Goal: Information Seeking & Learning: Learn about a topic

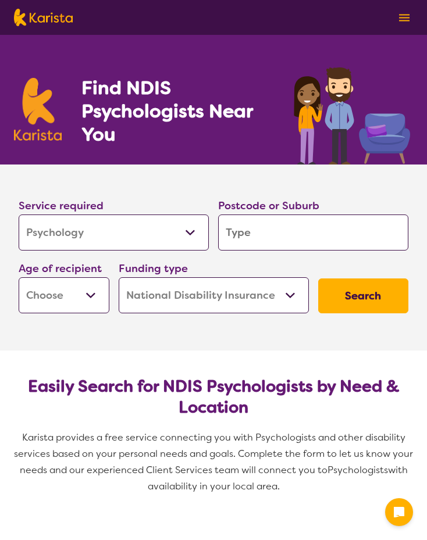
select select "Psychology"
select select "NDIS"
select select "Psychology"
select select "NDIS"
click at [257, 243] on input "search" at bounding box center [313, 232] width 190 height 36
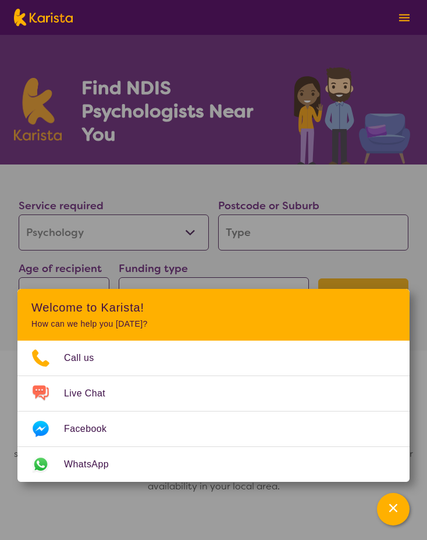
click at [169, 257] on div "Funding type Home Care Package (HCP) National Disability Insurance Scheme (NDIS…" at bounding box center [213, 286] width 199 height 63
click at [291, 230] on input "search" at bounding box center [313, 232] width 190 height 36
click at [395, 515] on div "Channel Menu" at bounding box center [392, 509] width 23 height 26
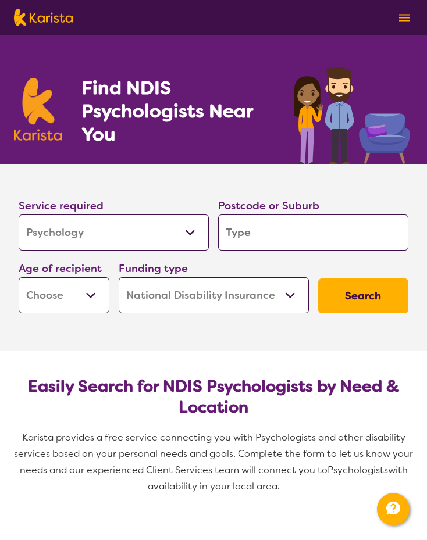
click at [275, 230] on input "search" at bounding box center [313, 232] width 190 height 36
type input "3"
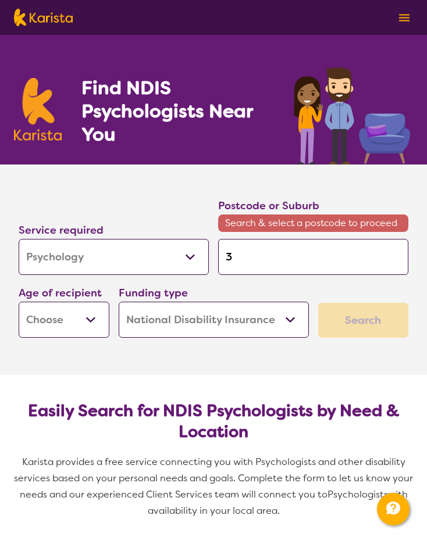
type input "31"
type input "319"
type input "3199"
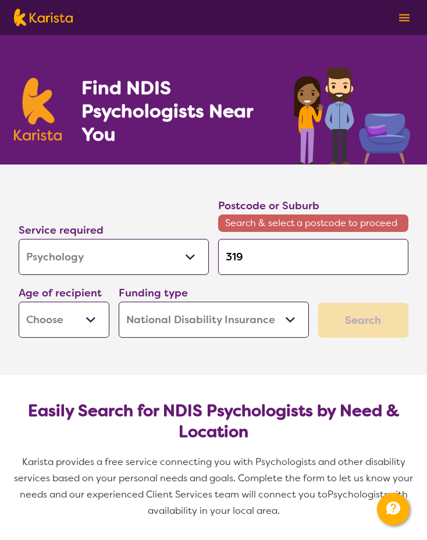
type input "3199"
type input "31998"
type input "3199"
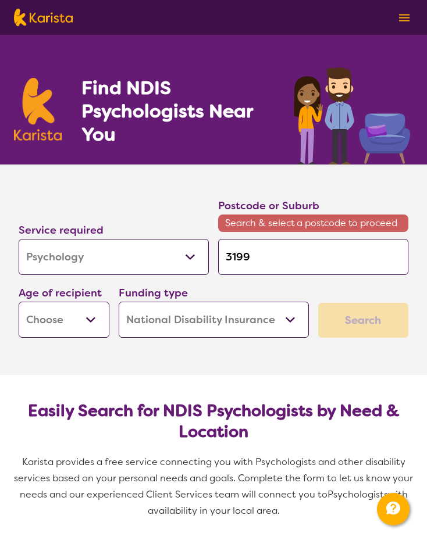
type input "319"
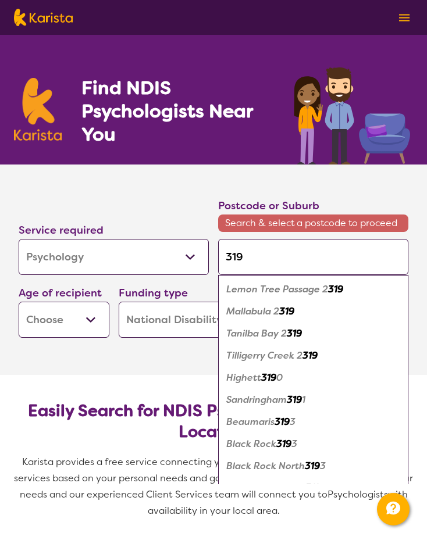
type input "3198"
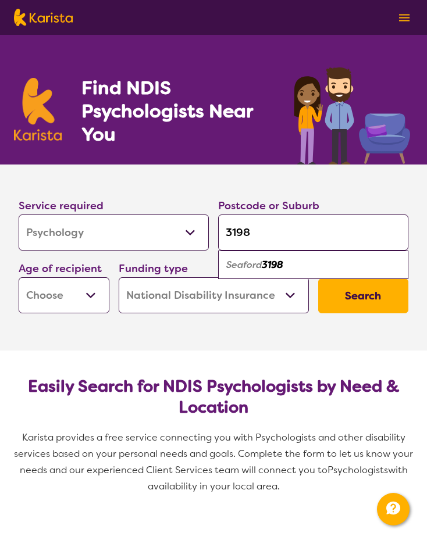
type input "3198"
click at [283, 263] on em "3198" at bounding box center [272, 265] width 22 height 12
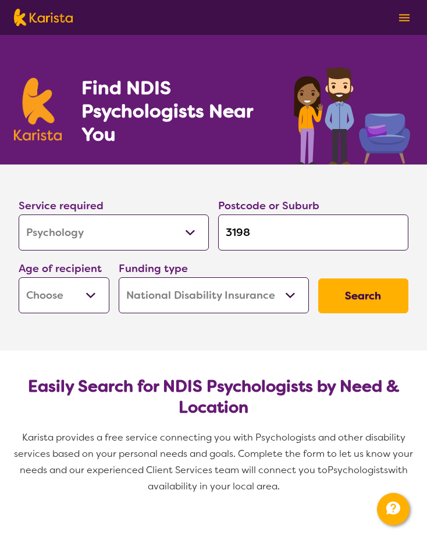
click at [82, 299] on select "Early Childhood - 0 to 9 Child - 10 to 11 Adolescent - 12 to 17 Adult - 18 to 6…" at bounding box center [64, 295] width 91 height 36
select select "AD"
click at [19, 277] on select "Early Childhood - 0 to 9 Child - 10 to 11 Adolescent - 12 to 17 Adult - 18 to 6…" at bounding box center [64, 295] width 91 height 36
select select "AD"
click at [359, 304] on button "Search" at bounding box center [363, 295] width 91 height 35
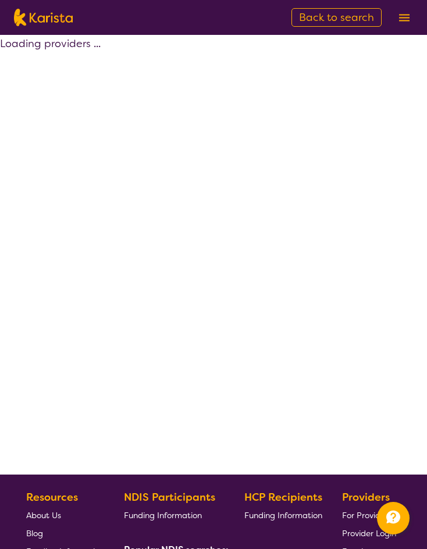
select select "by_score"
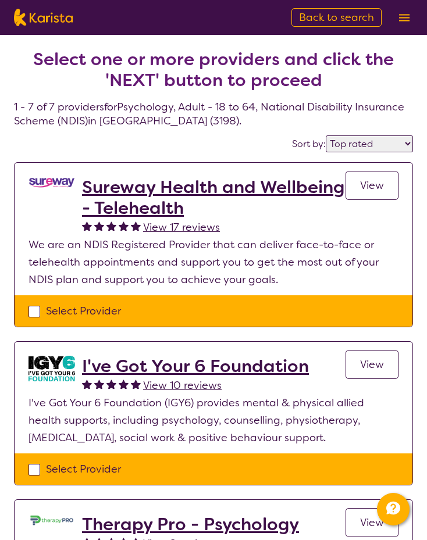
select select "Psychology"
select select "AD"
select select "NDIS"
select select "Psychology"
select select "AD"
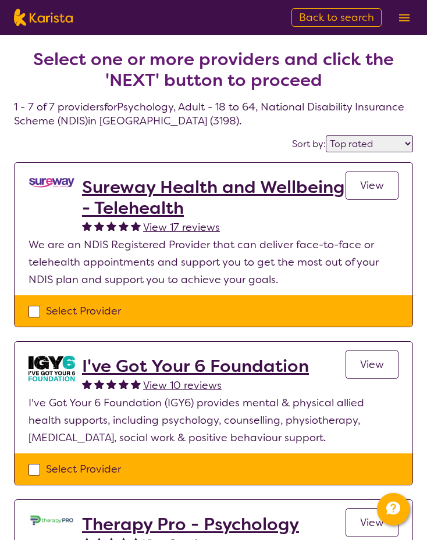
select select "NDIS"
